Goal: Find specific page/section

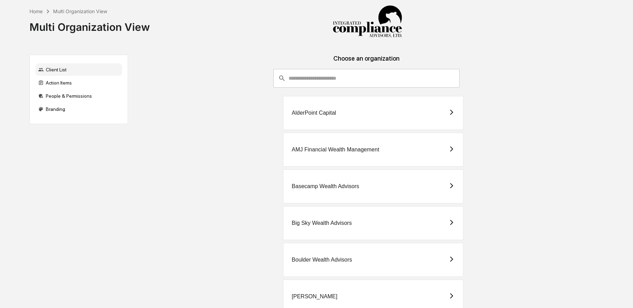
click at [320, 80] on input "consultant-dashboard__filter-organizations-search-bar" at bounding box center [374, 78] width 171 height 19
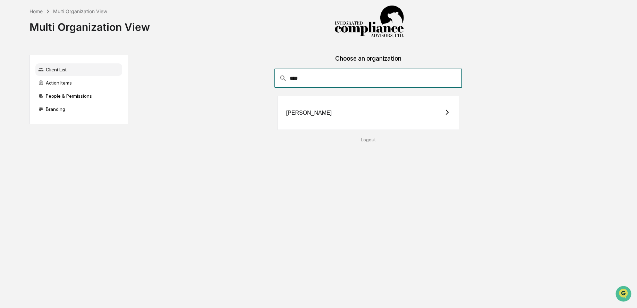
type input "****"
click at [306, 116] on div "[PERSON_NAME]" at bounding box center [367, 113] width 181 height 34
